Goal: Task Accomplishment & Management: Manage account settings

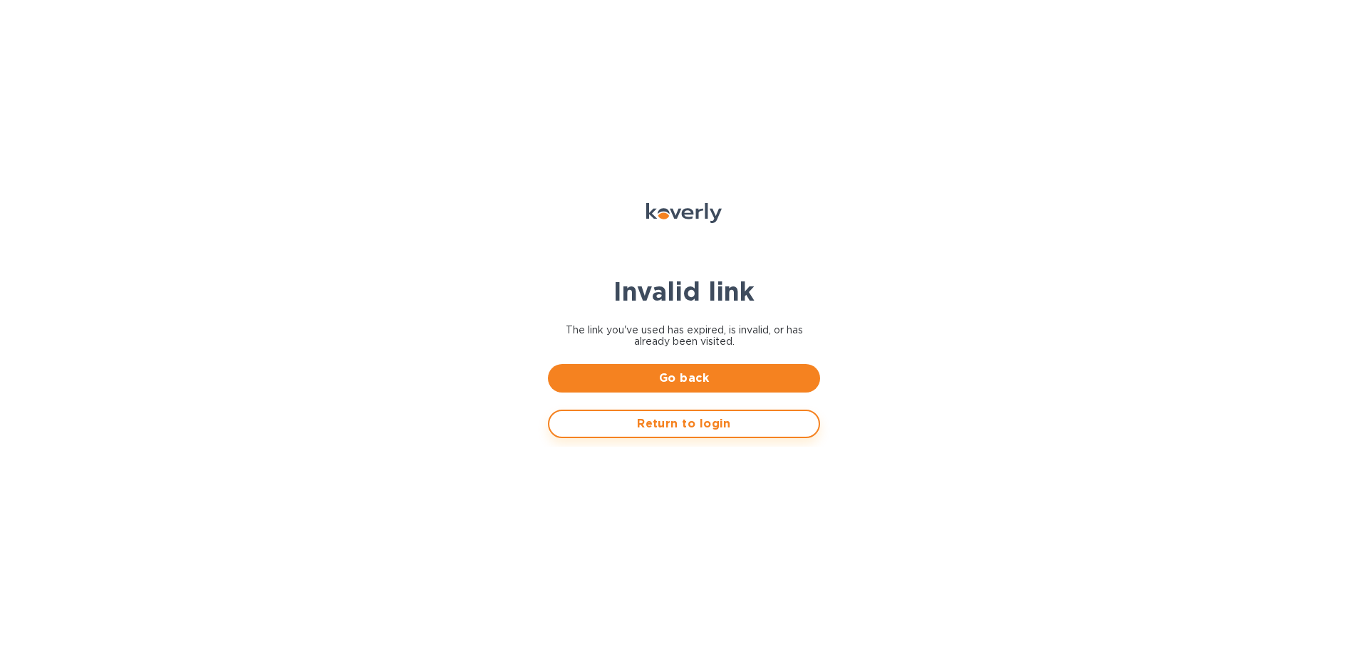
click at [724, 424] on span "Return to login" at bounding box center [684, 423] width 246 height 17
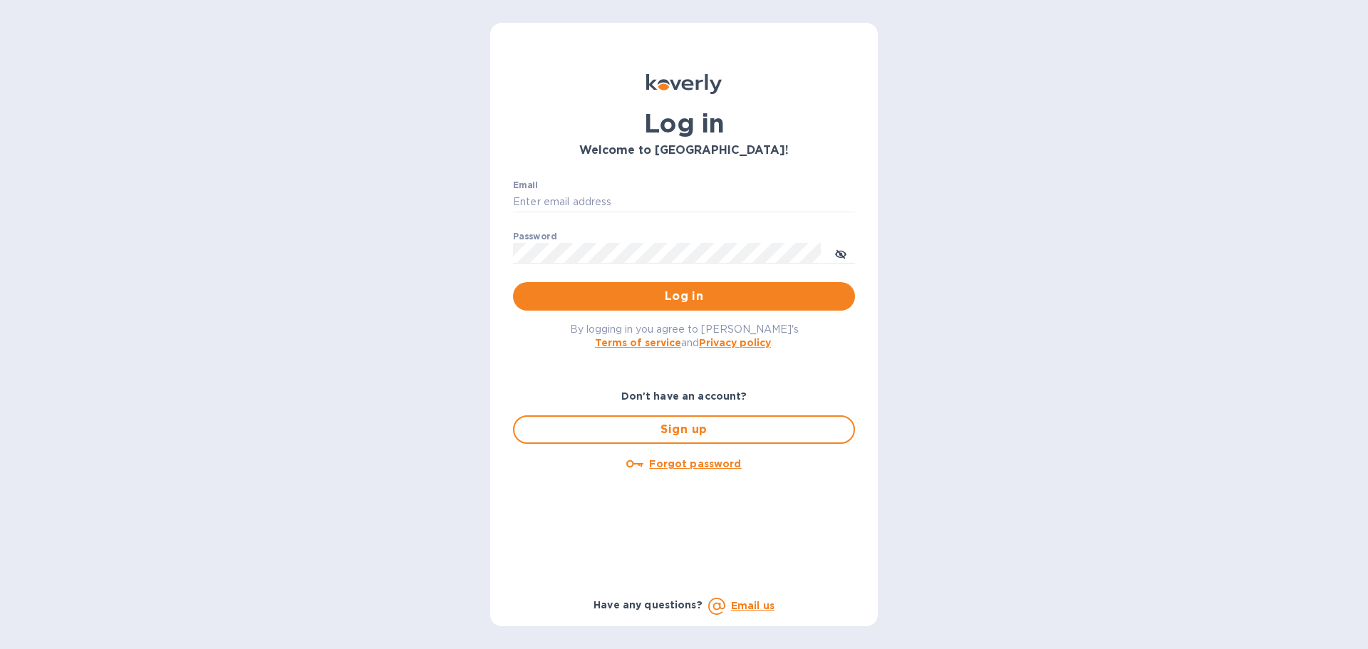
type input "[PERSON_NAME][EMAIL_ADDRESS][DOMAIN_NAME]"
click at [681, 294] on span "Log in" at bounding box center [683, 296] width 319 height 17
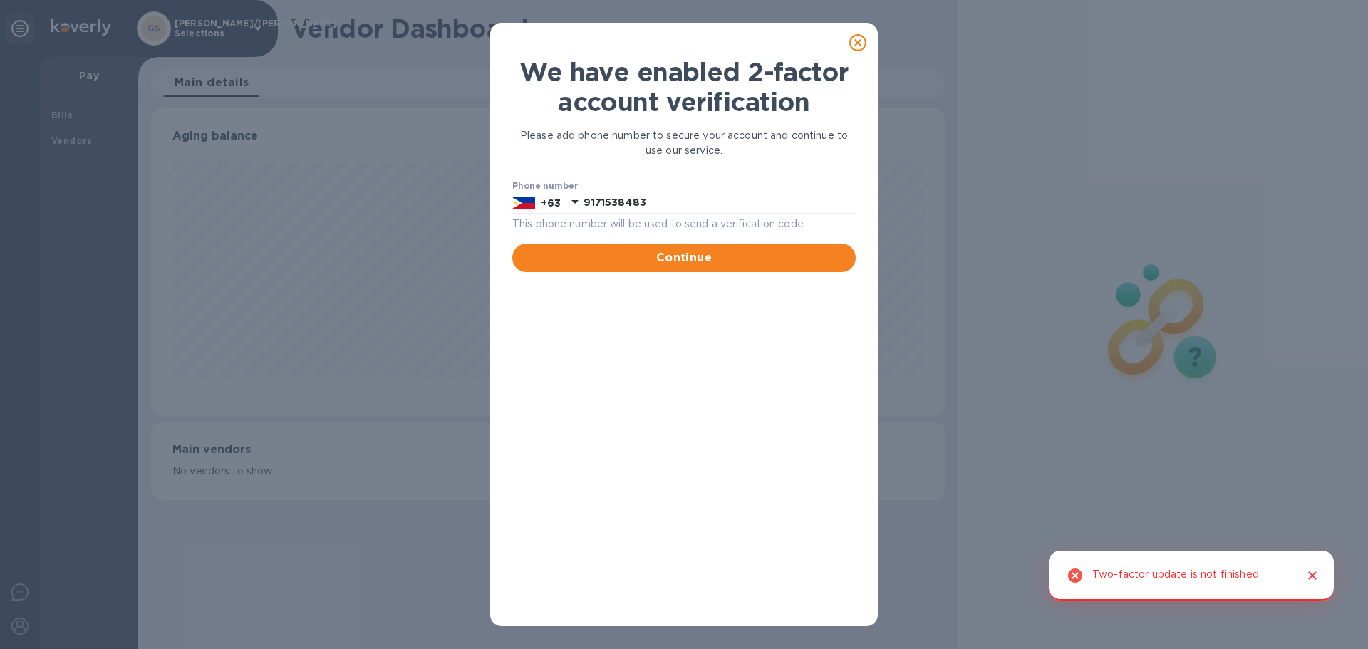
scroll to position [308, 794]
click at [665, 252] on span "Continue" at bounding box center [684, 257] width 321 height 17
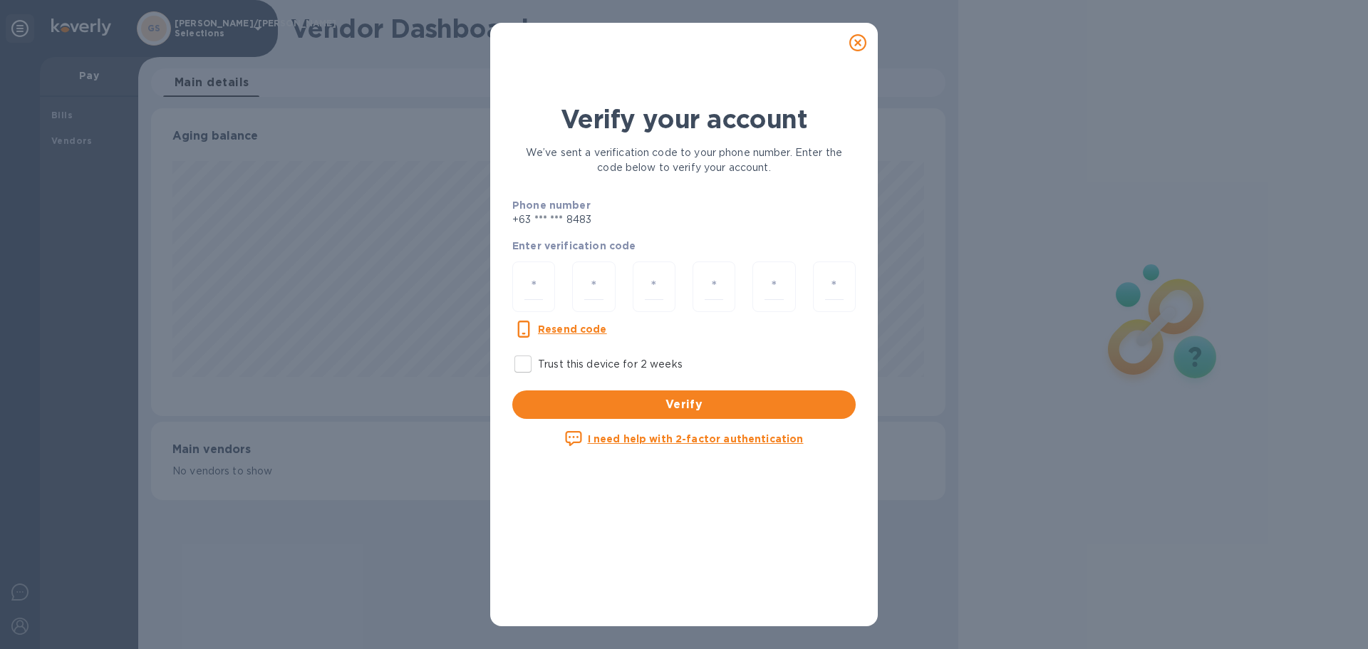
click at [524, 361] on input "Trust this device for 2 weeks" at bounding box center [523, 364] width 30 height 30
checkbox input "true"
click at [615, 439] on u "I need help with 2-factor authentication" at bounding box center [696, 438] width 216 height 11
click at [558, 326] on u "Resend code" at bounding box center [572, 328] width 69 height 11
click at [855, 40] on icon at bounding box center [857, 42] width 17 height 17
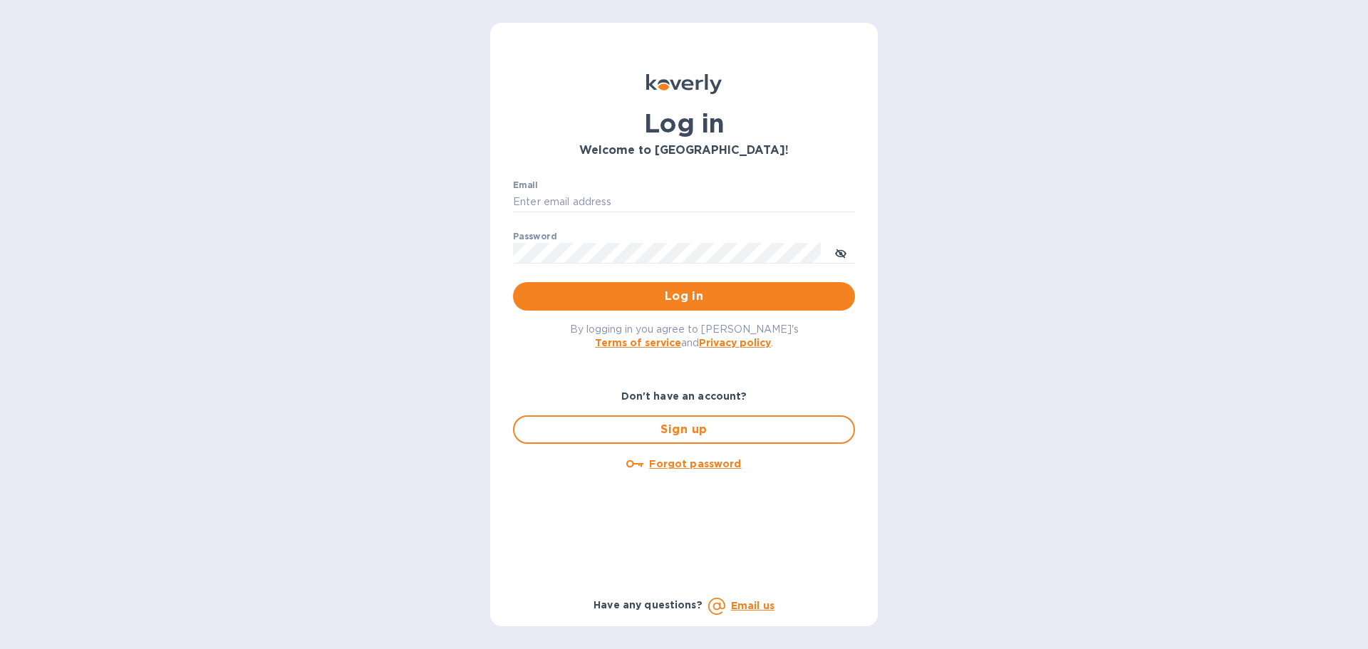
type input "[PERSON_NAME][EMAIL_ADDRESS][DOMAIN_NAME]"
